Goal: Task Accomplishment & Management: Manage account settings

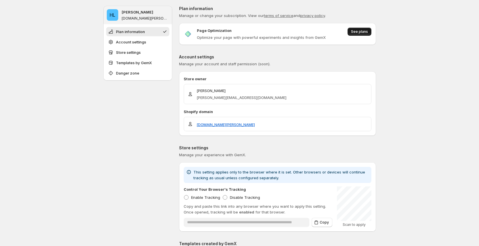
click at [363, 31] on span "See plans" at bounding box center [359, 31] width 17 height 5
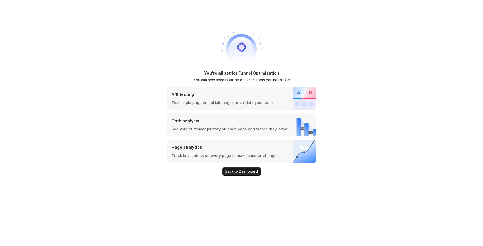
click at [240, 170] on span "Back to Dashboard" at bounding box center [241, 171] width 32 height 5
